Goal: Transaction & Acquisition: Purchase product/service

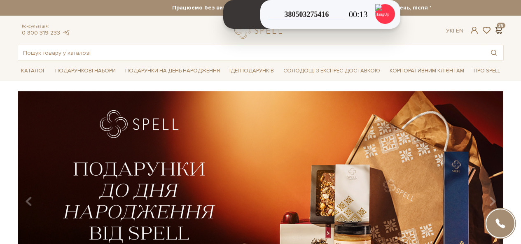
click at [497, 30] on span at bounding box center [499, 30] width 10 height 9
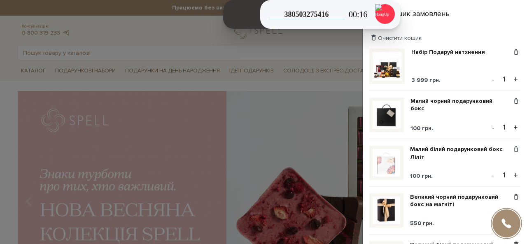
click at [487, 36] on div "Очистити кошик" at bounding box center [444, 38] width 151 height 8
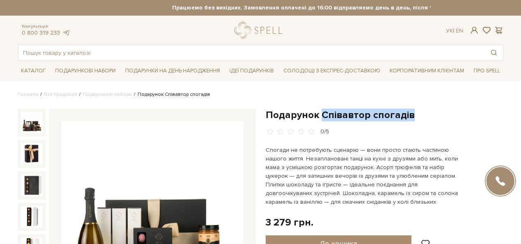
drag, startPoint x: 416, startPoint y: 115, endPoint x: 321, endPoint y: 114, distance: 94.3
click at [321, 114] on h1 "Подарунок Співавтор спогадів" at bounding box center [385, 115] width 238 height 13
copy h1 "Співавтор спогадів"
